Goal: Find specific page/section: Find specific page/section

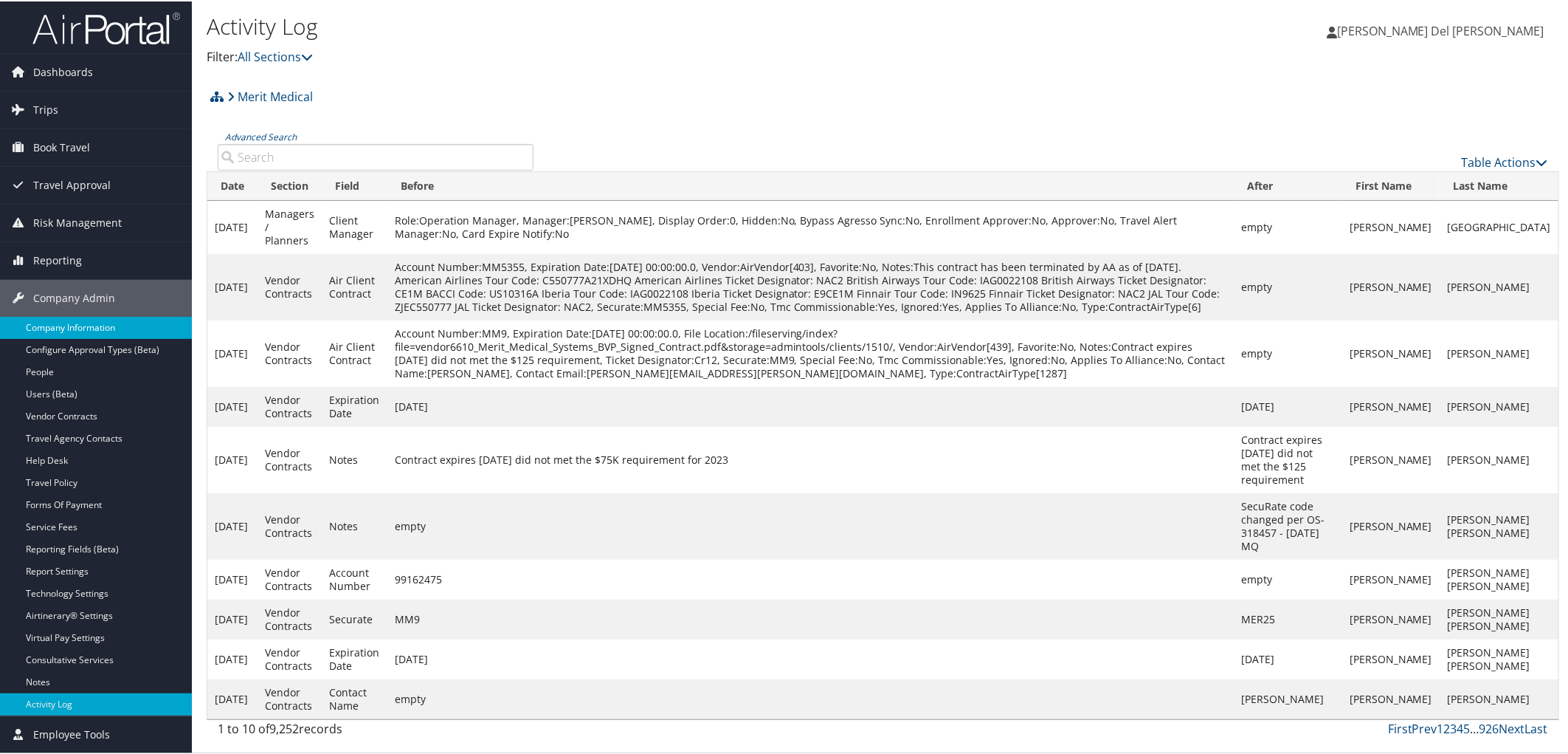
click at [52, 330] on link "Company Information" at bounding box center [96, 326] width 192 height 22
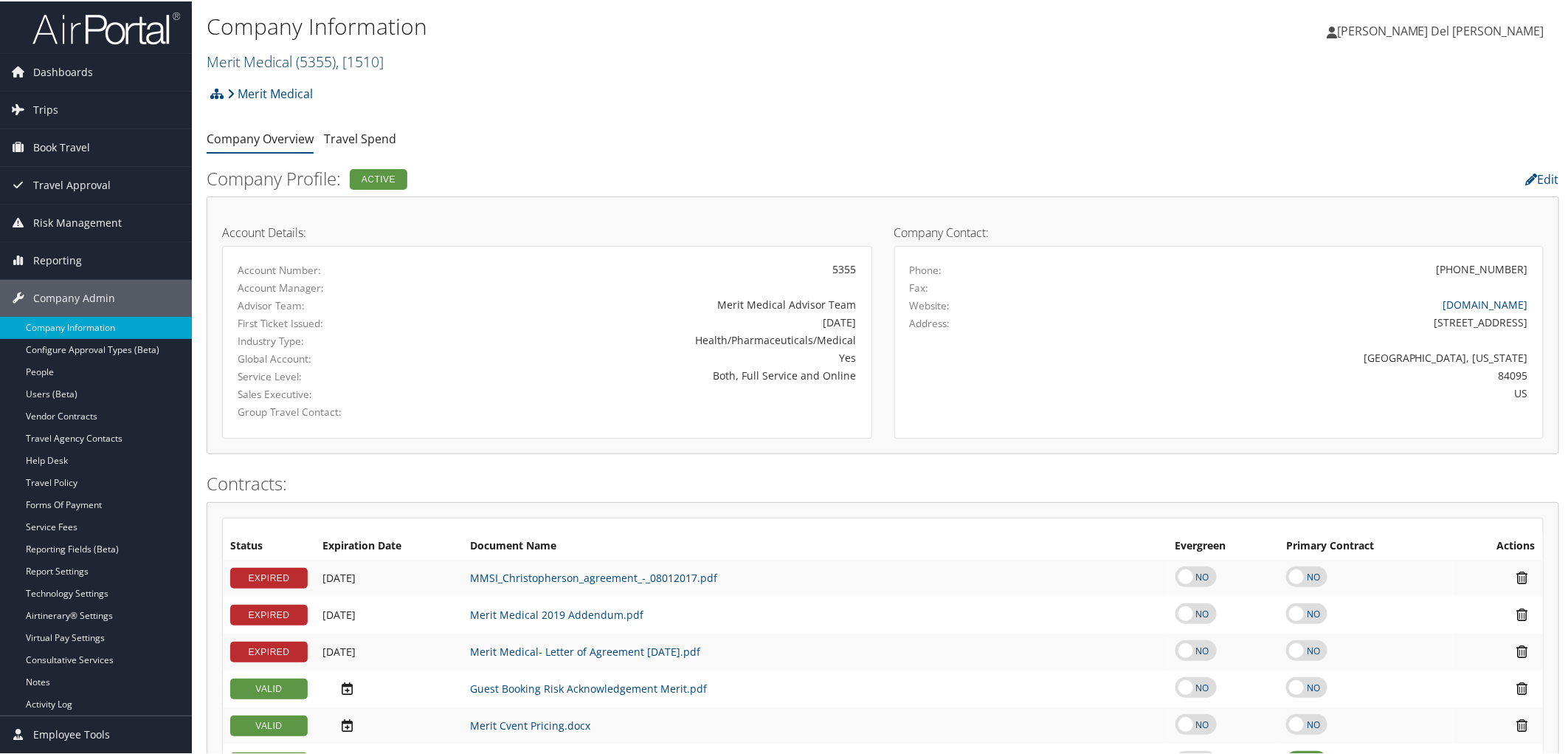
click at [258, 56] on link "Merit Medical ( 5355 ) , [ 1510 ]" at bounding box center [295, 60] width 177 height 20
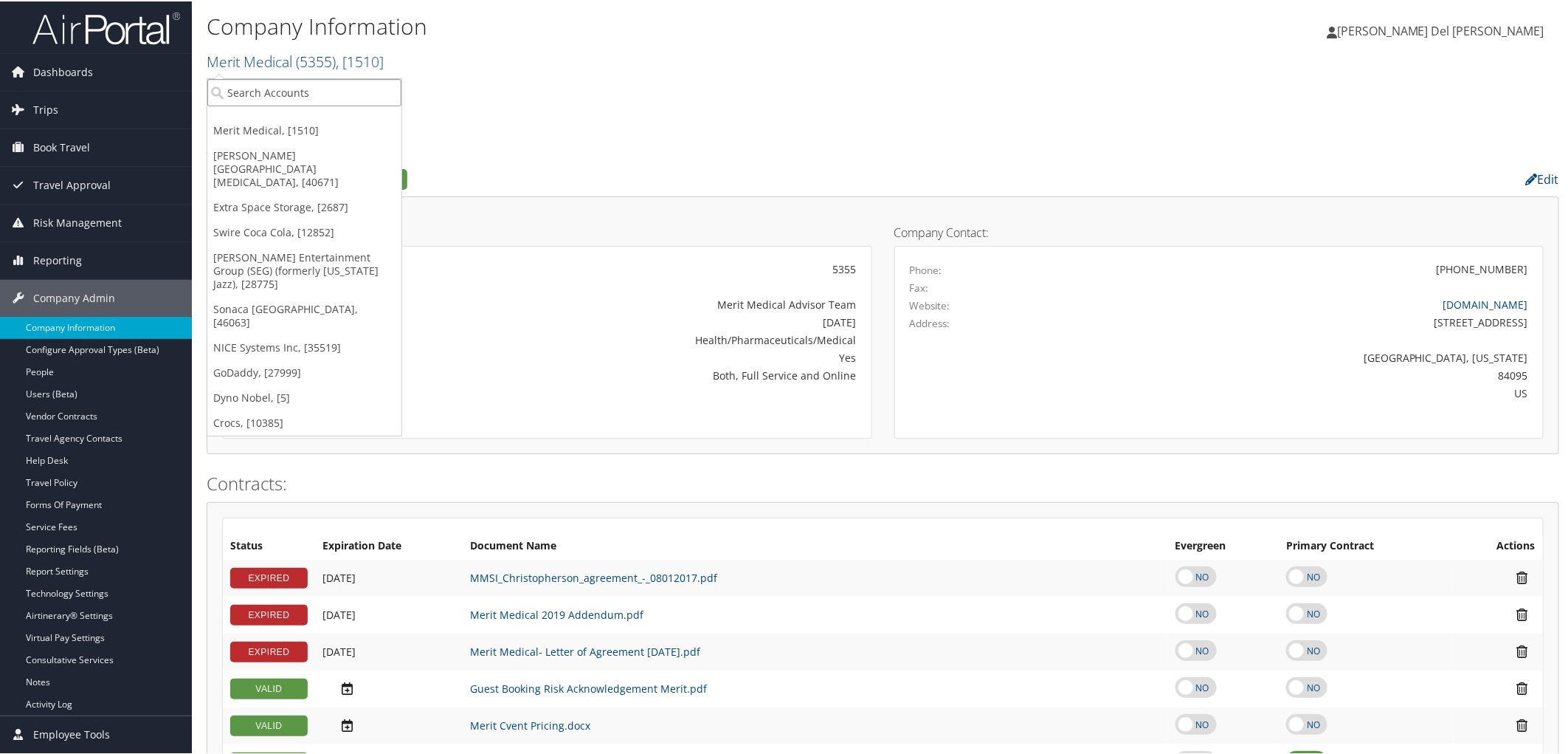
drag, startPoint x: 298, startPoint y: 92, endPoint x: 292, endPoint y: 99, distance: 9.2
click at [298, 92] on input "search" at bounding box center [304, 91] width 194 height 27
type input "huntsman"
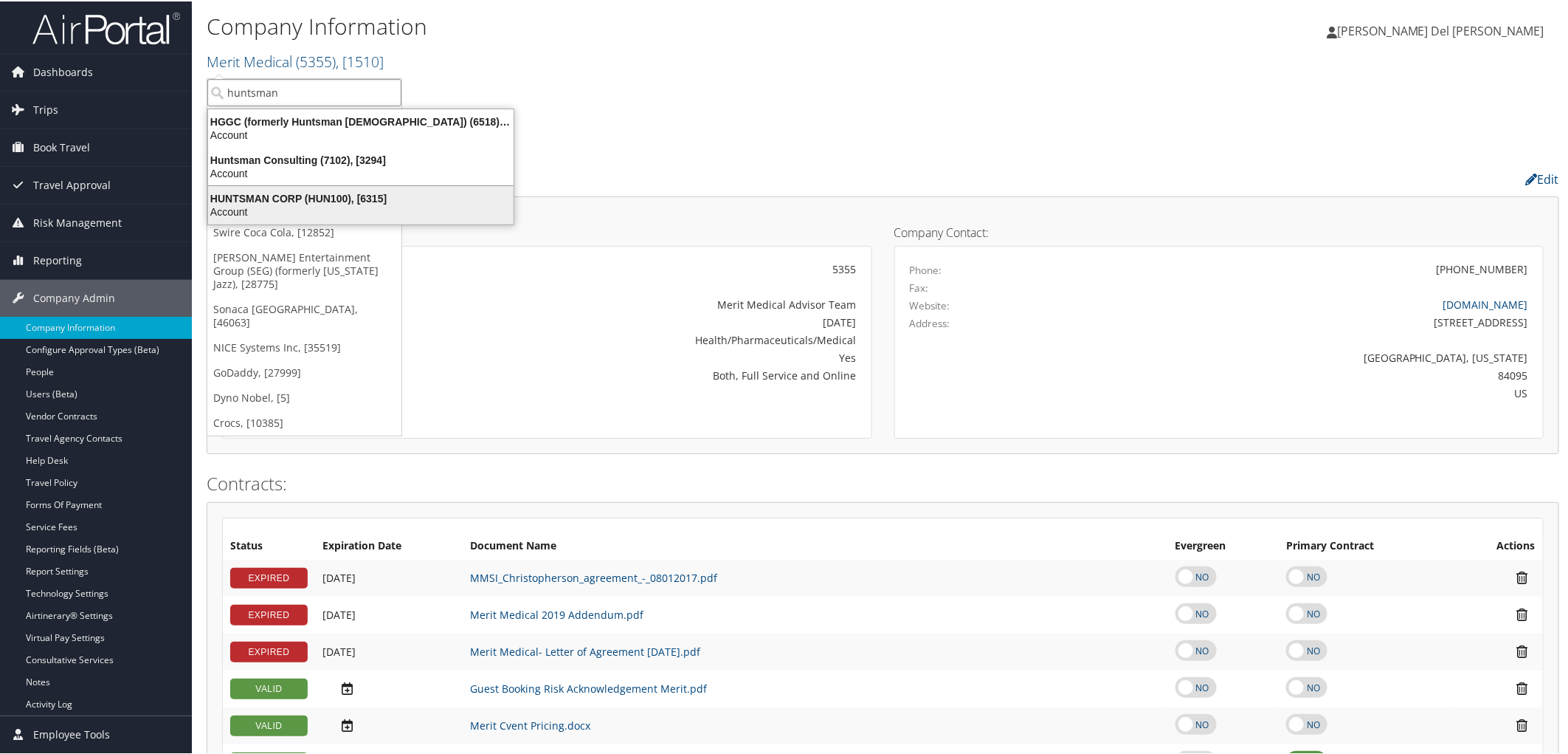
click at [284, 201] on div "HUNTSMAN CORP (HUN100), [6315]" at bounding box center [360, 197] width 323 height 14
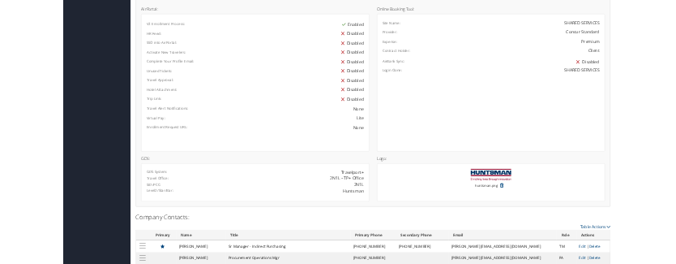
scroll to position [901, 0]
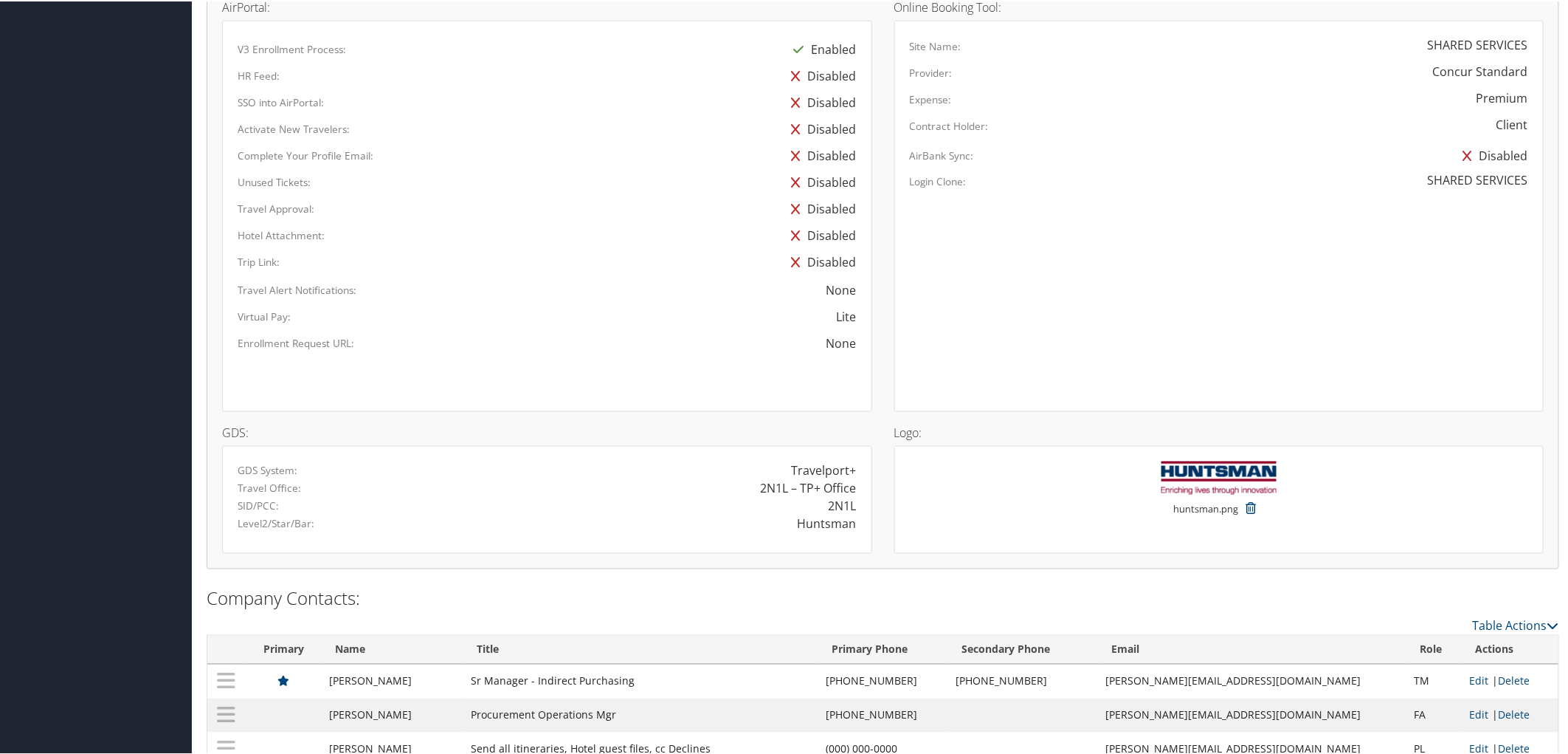
click at [858, 583] on div "Configurations: AirPortal: V3 Enrollment Process: Enabled HR Feed: Disabled SSO…" at bounding box center [883, 260] width 1352 height 647
click at [542, 411] on div "V3 Enrollment Process: Enabled HR Feed: Disabled SSO into AirPortal: Disabled A…" at bounding box center [547, 215] width 650 height 392
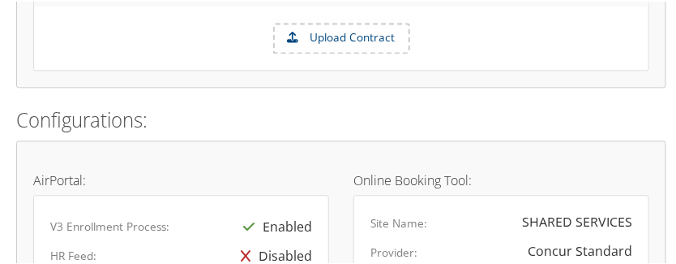
scroll to position [919, 0]
